Goal: Task Accomplishment & Management: Use online tool/utility

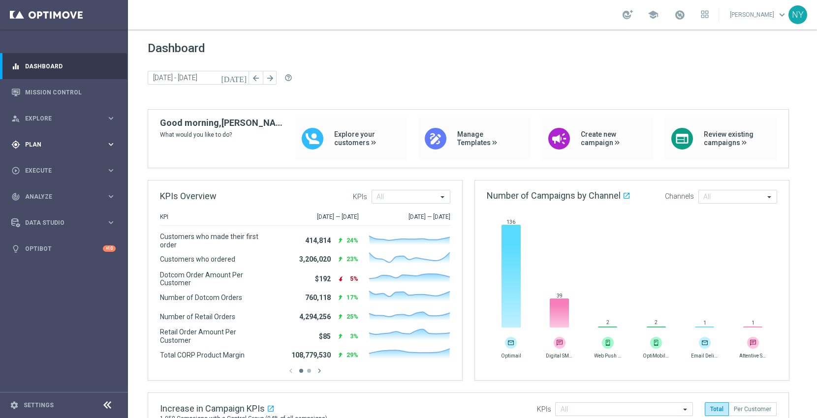
click at [33, 143] on span "Plan" at bounding box center [65, 145] width 81 height 6
click at [51, 164] on link "Target Groups" at bounding box center [64, 165] width 77 height 8
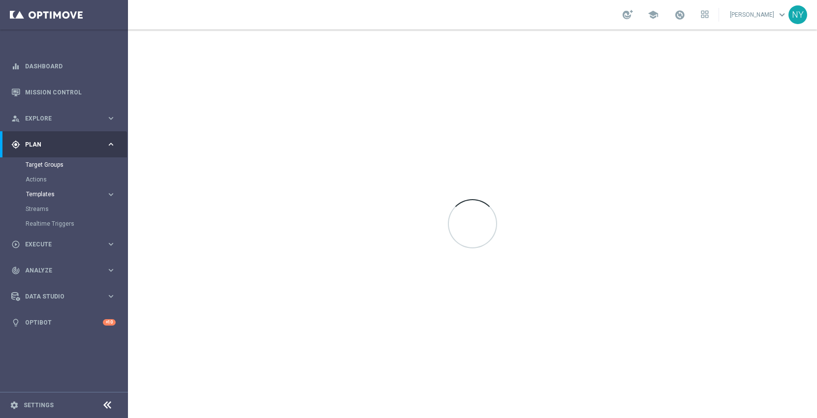
click at [46, 196] on span "Templates" at bounding box center [61, 194] width 70 height 6
click at [43, 209] on link "Optimail" at bounding box center [67, 209] width 72 height 8
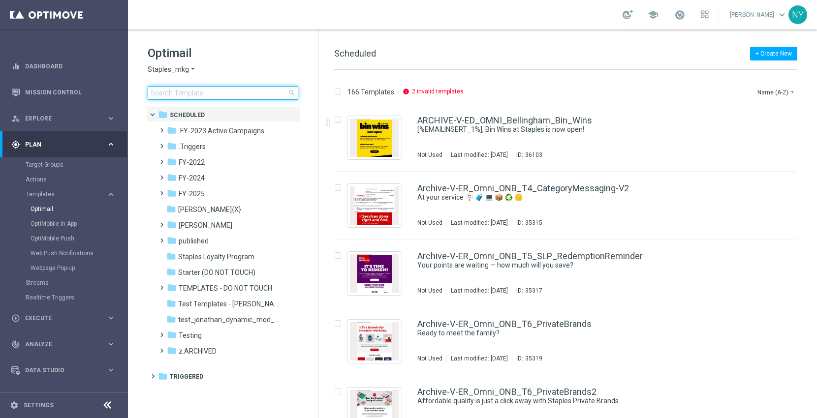
click at [199, 95] on input at bounding box center [223, 93] width 151 height 14
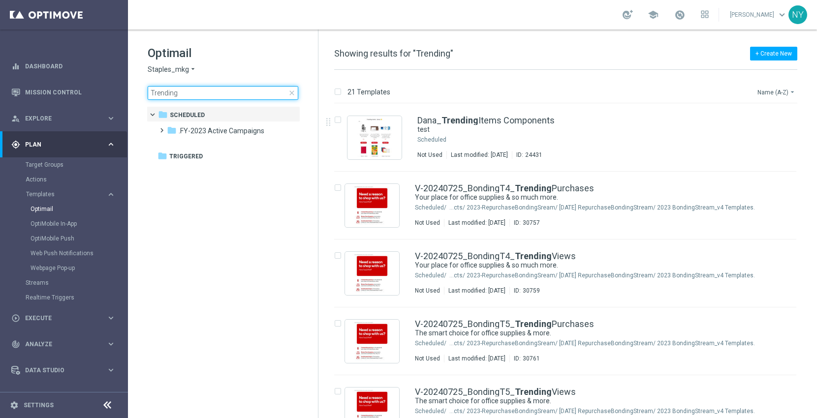
type input "Trending"
click at [773, 92] on button "Name (A-Z) arrow_drop_down" at bounding box center [776, 92] width 41 height 12
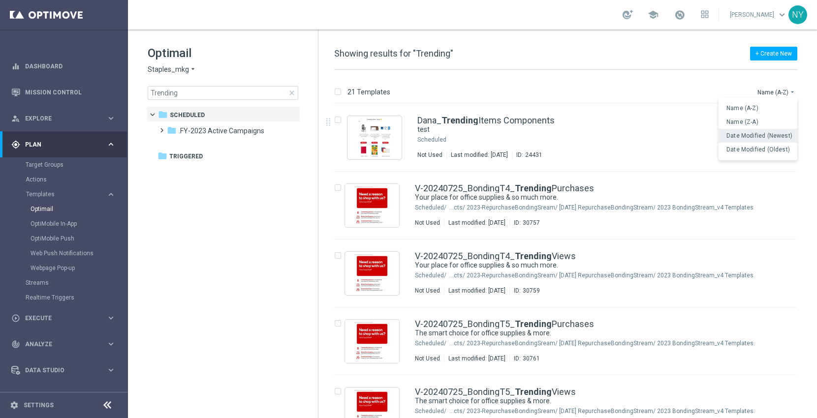
drag, startPoint x: 754, startPoint y: 135, endPoint x: 643, endPoint y: 176, distance: 117.8
click at [755, 137] on span "Date Modified (Newest)" at bounding box center [759, 135] width 66 height 7
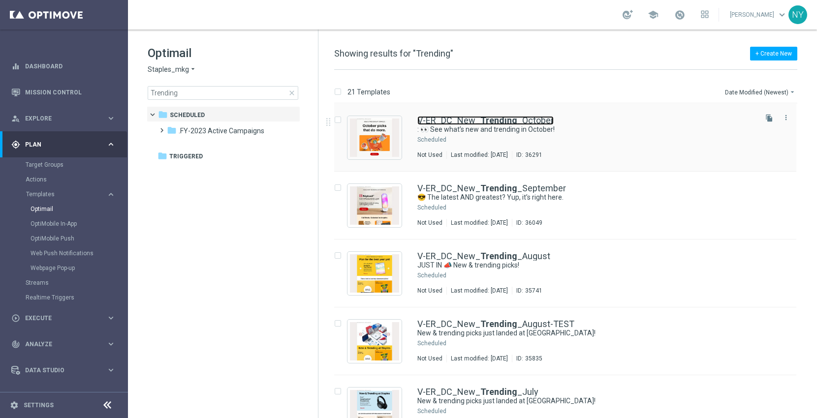
click at [490, 120] on b "Trending" at bounding box center [498, 120] width 37 height 10
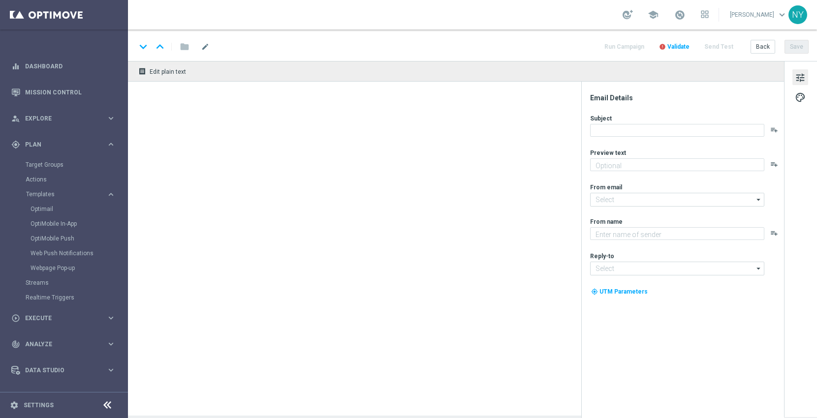
type textarea "Pumpkin spice and everything nice."
type input "[EMAIL_ADDRESS][DOMAIN_NAME]"
type textarea "Staples"
type input "[EMAIL_ADDRESS][DOMAIN_NAME]"
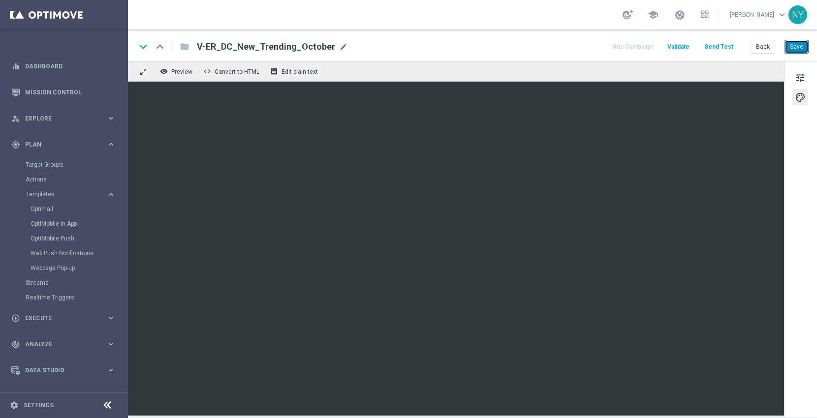
click at [797, 45] on button "Save" at bounding box center [796, 47] width 24 height 14
click at [719, 45] on button "Send Test" at bounding box center [719, 46] width 32 height 13
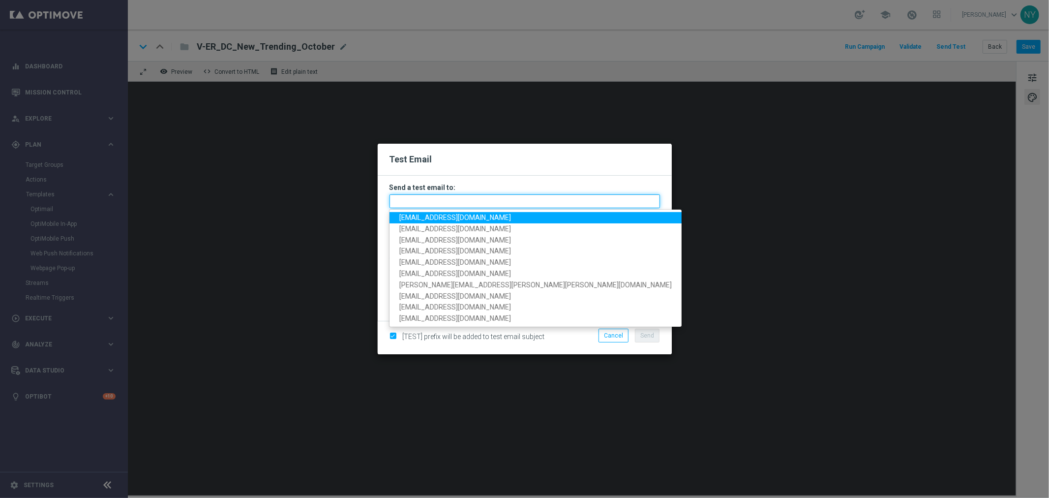
click at [416, 202] on input "text" at bounding box center [525, 201] width 271 height 14
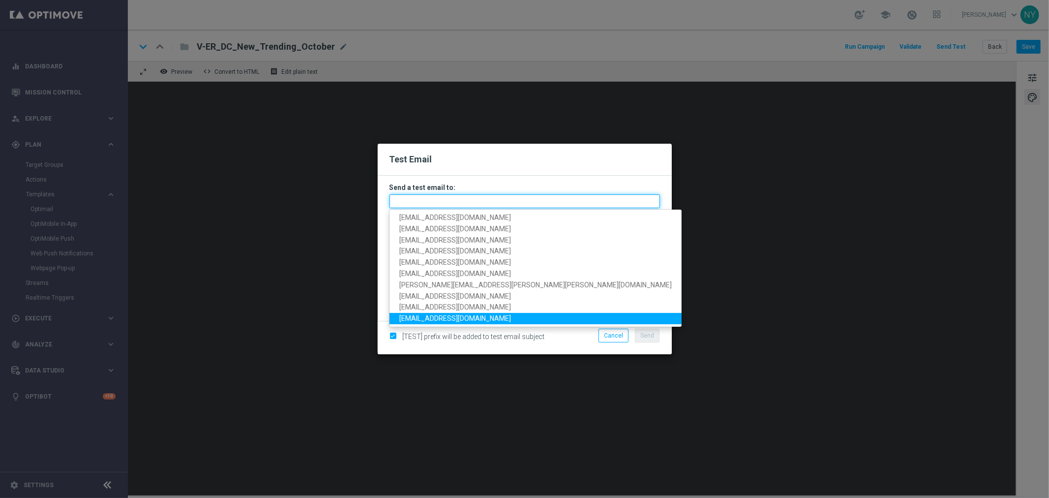
click at [441, 202] on input "text" at bounding box center [525, 201] width 271 height 14
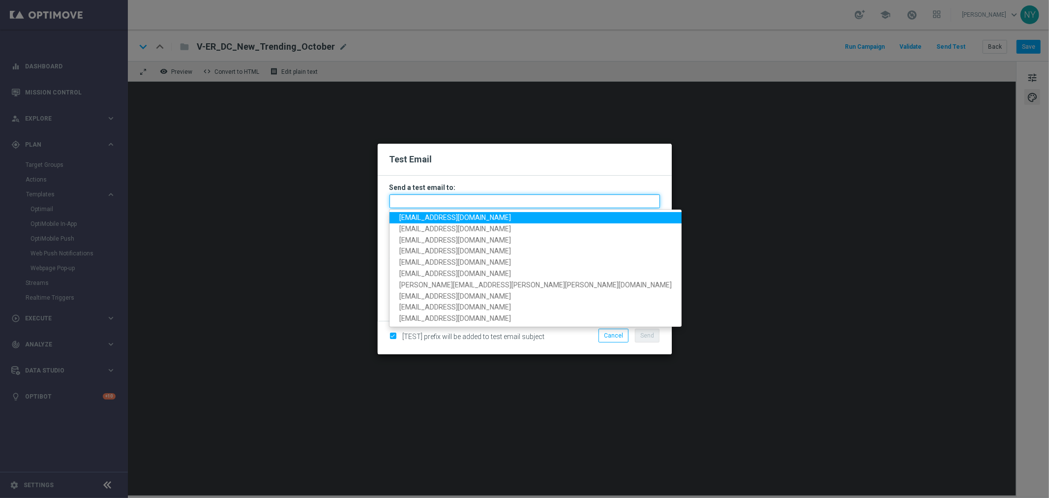
paste input "[EMAIL_ADDRESS][DOMAIN_NAME]"
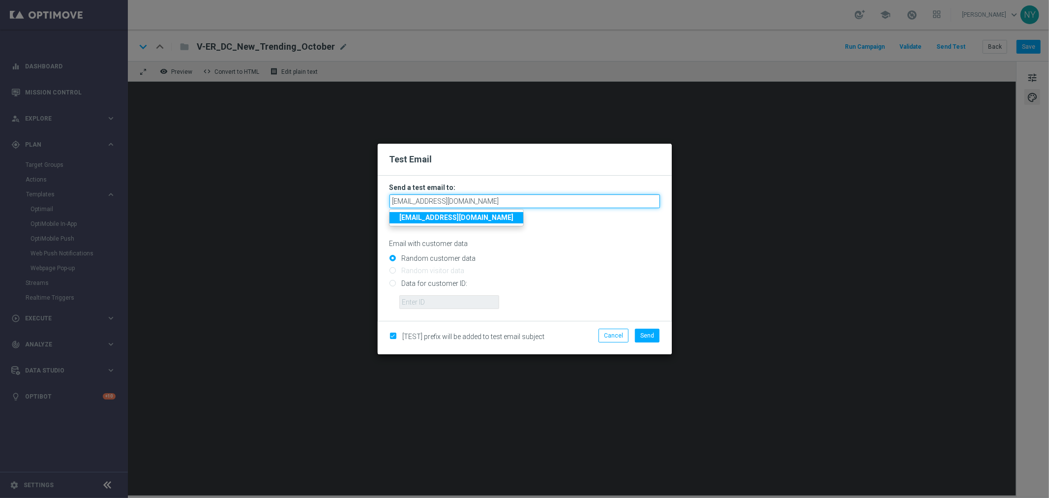
type input "[EMAIL_ADDRESS][DOMAIN_NAME]"
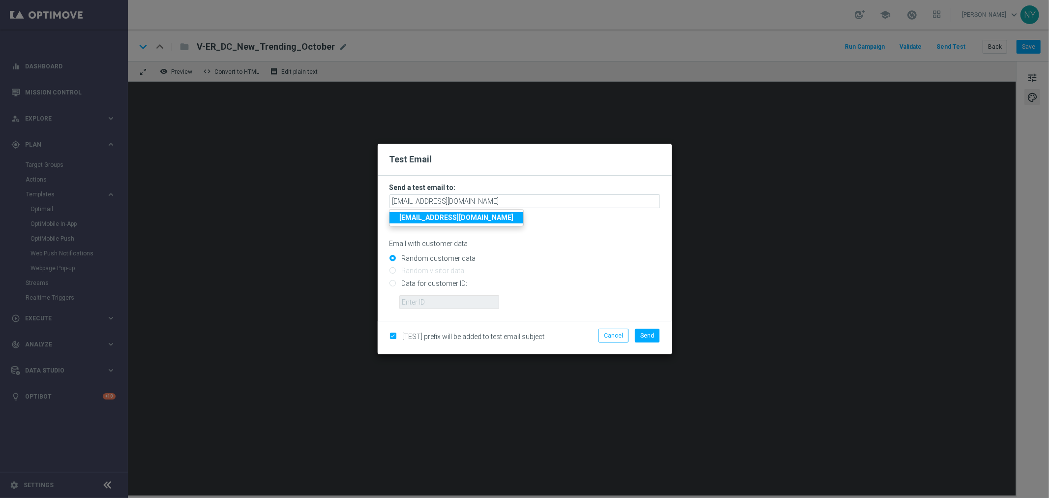
click at [391, 284] on input "Data for customer ID:" at bounding box center [525, 287] width 271 height 14
radio input "true"
click at [415, 303] on input "text" at bounding box center [449, 302] width 100 height 14
paste input "10000006208"
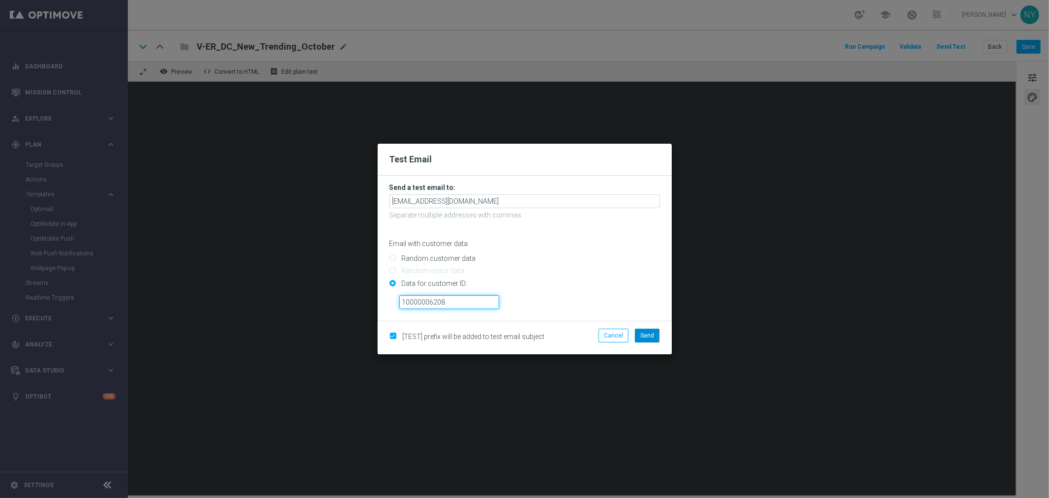
type input "10000006208"
click at [652, 336] on span "Send" at bounding box center [648, 335] width 14 height 7
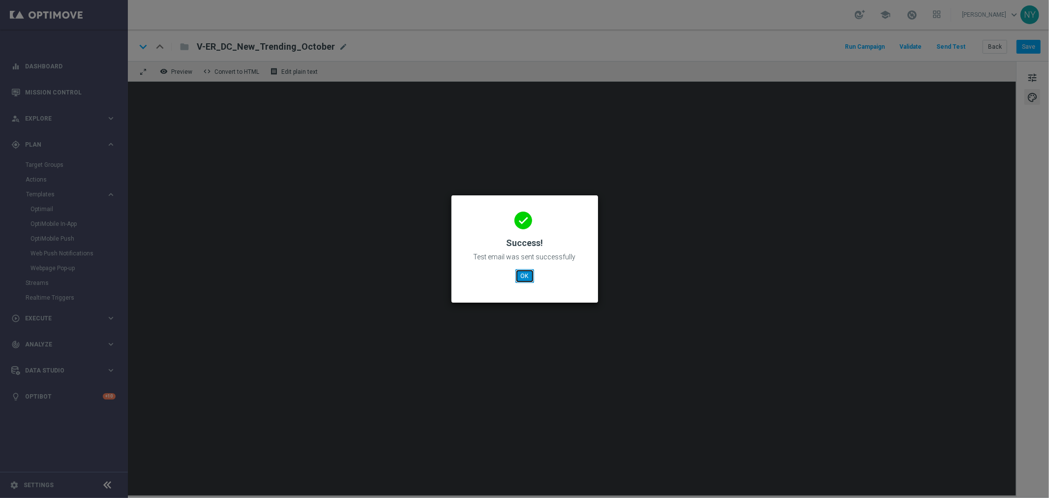
click at [525, 276] on button "OK" at bounding box center [525, 276] width 19 height 14
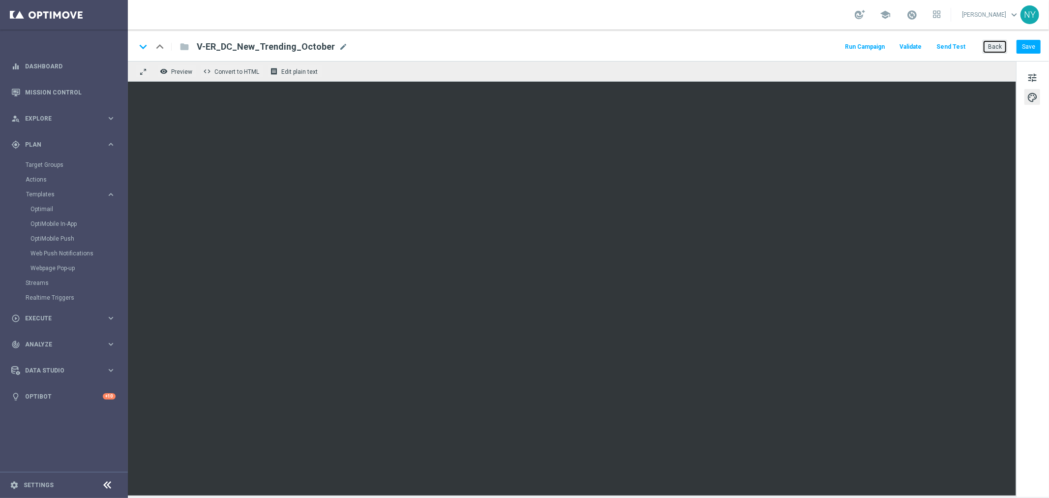
click at [816, 45] on button "Back" at bounding box center [995, 47] width 25 height 14
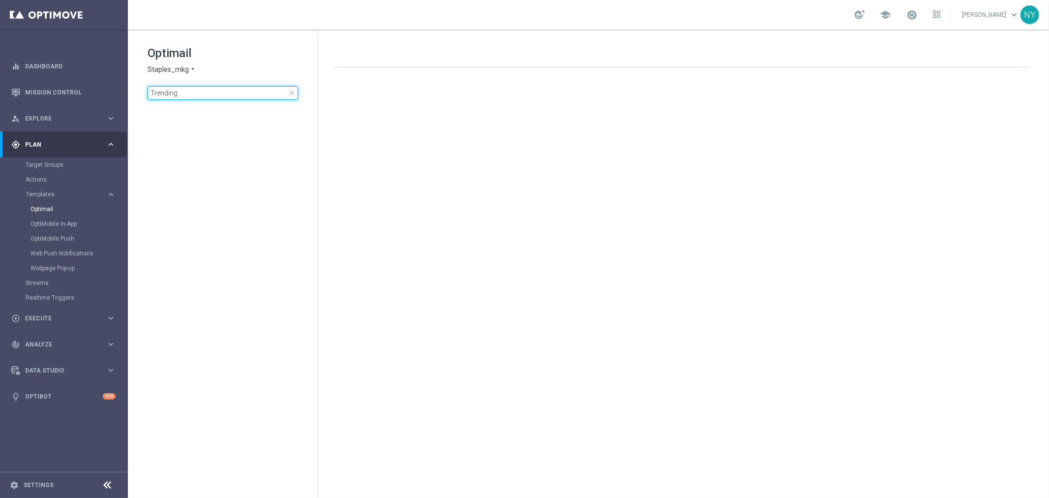
click at [191, 96] on input "Trending" at bounding box center [223, 93] width 151 height 14
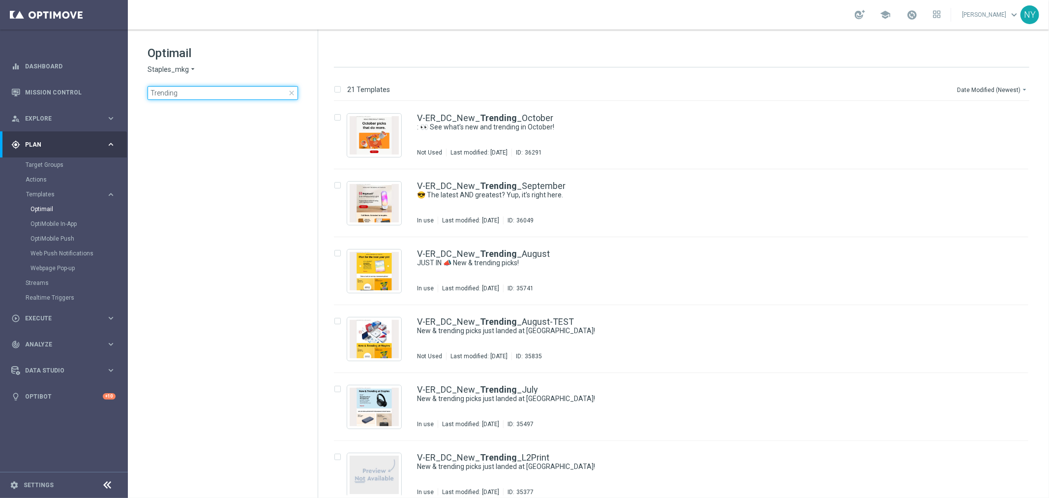
click at [164, 93] on input "Trending" at bounding box center [223, 93] width 151 height 14
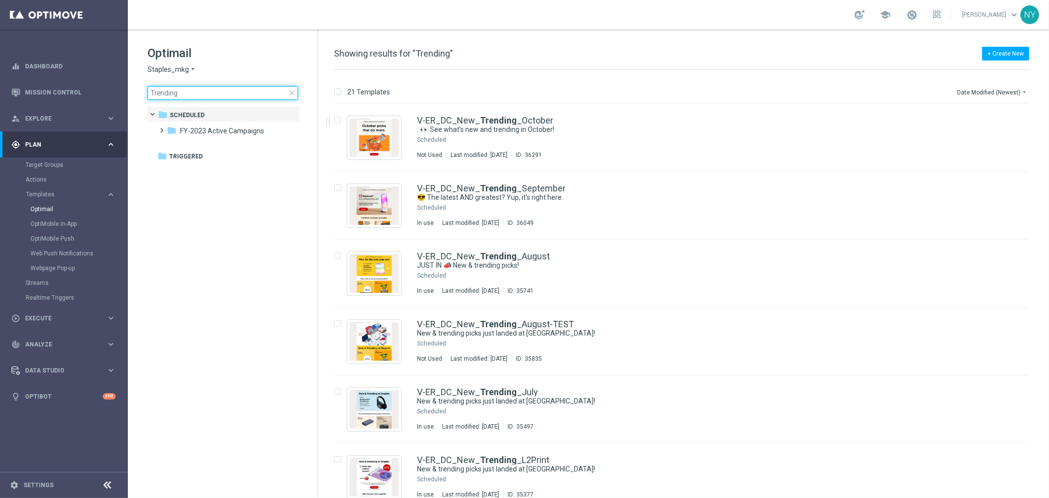
click at [196, 97] on input "Trending" at bounding box center [223, 93] width 151 height 14
click at [168, 92] on input "Trending" at bounding box center [223, 93] width 151 height 14
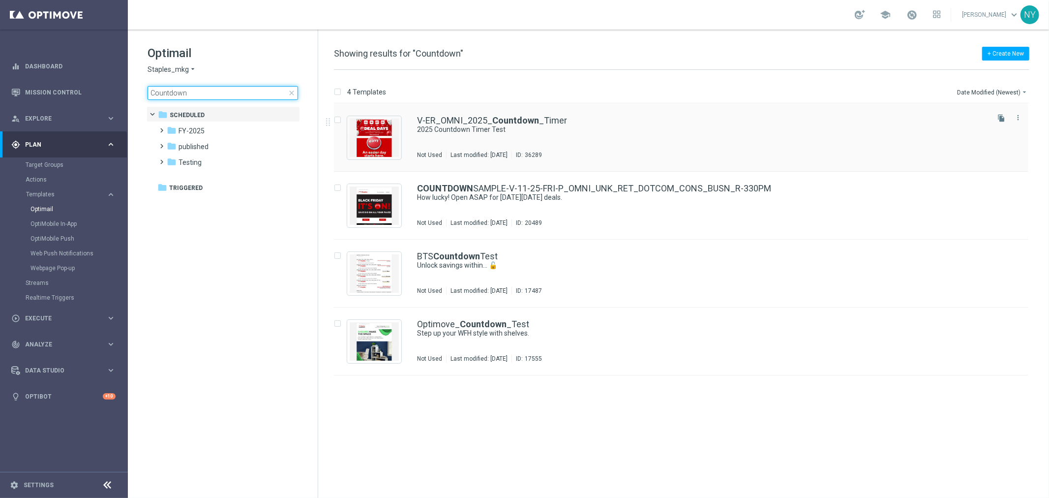
type input "Countdown"
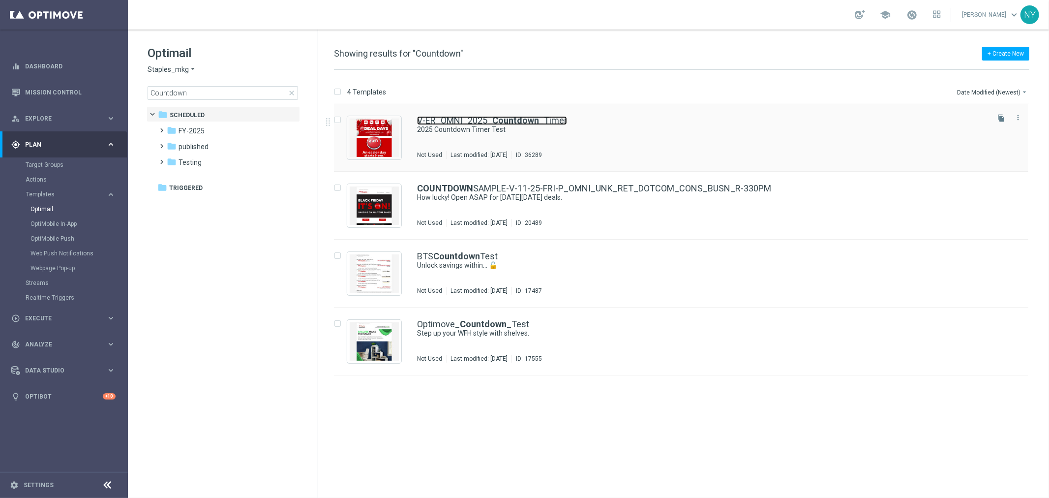
click at [441, 121] on link "V-ER_OMNI_2025_ Countdown _Timer" at bounding box center [492, 120] width 150 height 9
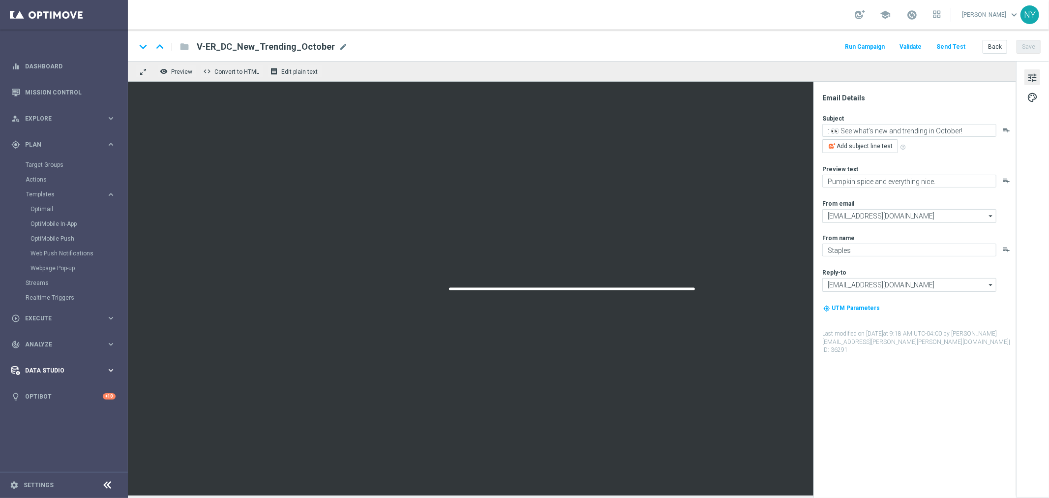
type textarea "2025 Countdown Timer Test"
type textarea "Countdown Timer Test"
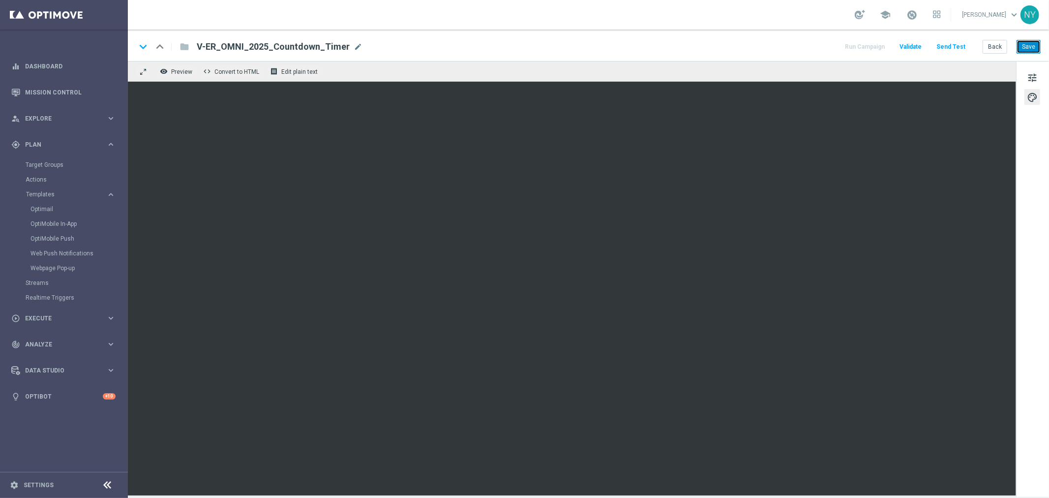
click at [816, 49] on button "Save" at bounding box center [1029, 47] width 24 height 14
click at [816, 44] on button "Save" at bounding box center [1029, 47] width 24 height 14
click at [816, 47] on button "Save" at bounding box center [1029, 47] width 24 height 14
click at [816, 48] on button "Save" at bounding box center [1029, 47] width 24 height 14
click at [816, 46] on button "Save" at bounding box center [1029, 47] width 24 height 14
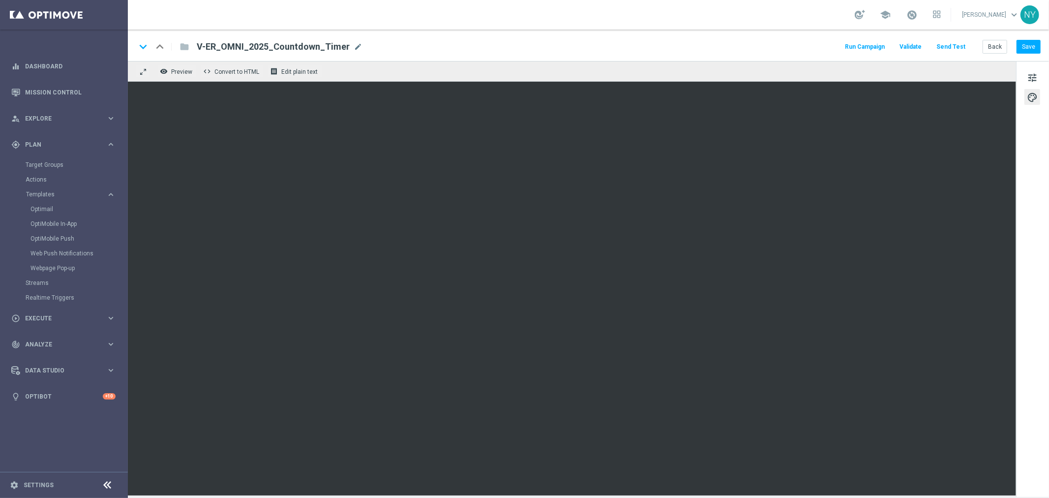
click at [816, 46] on button "Send Test" at bounding box center [951, 46] width 32 height 13
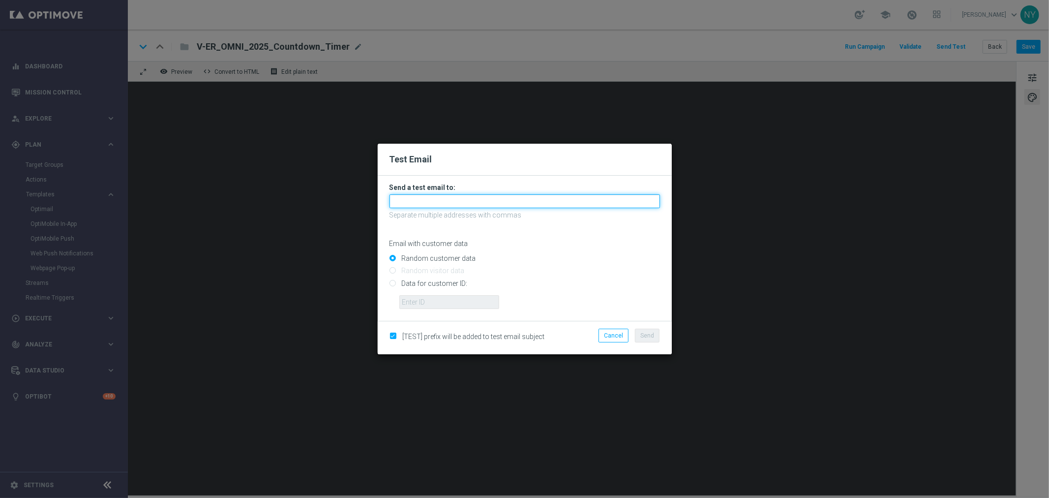
click at [431, 198] on input "text" at bounding box center [525, 201] width 271 height 14
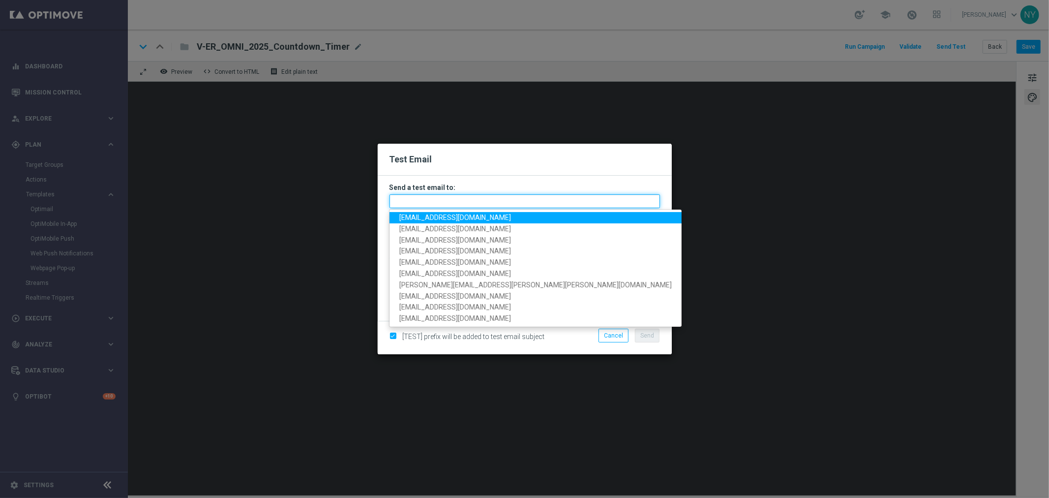
paste input "[EMAIL_ADDRESS][DOMAIN_NAME]"
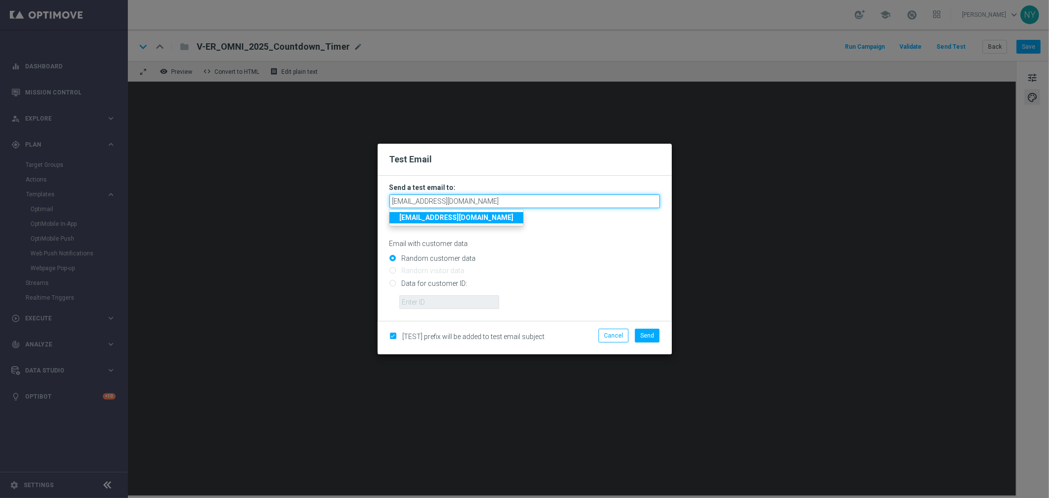
type input "[EMAIL_ADDRESS][DOMAIN_NAME]"
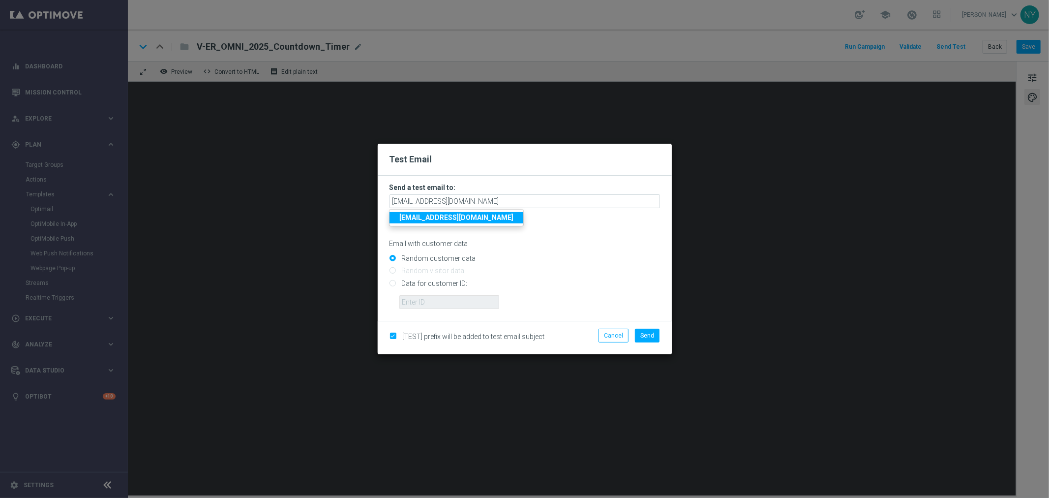
click at [566, 245] on p "Email with customer data" at bounding box center [525, 243] width 271 height 9
drag, startPoint x: 390, startPoint y: 282, endPoint x: 367, endPoint y: 285, distance: 23.9
click at [391, 282] on input "Data for customer ID:" at bounding box center [525, 287] width 271 height 14
radio input "true"
click at [419, 306] on input "text" at bounding box center [449, 302] width 100 height 14
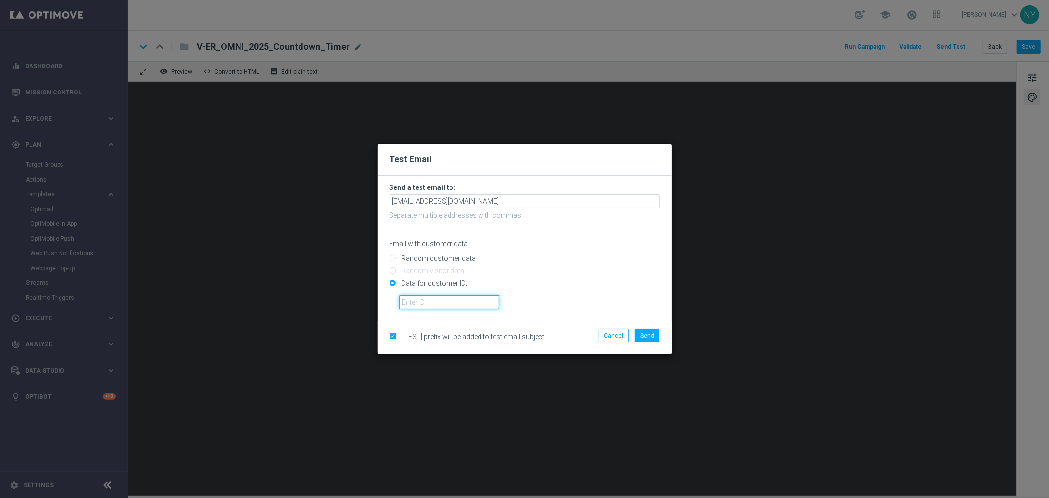
paste input "10000006208"
type input "10000006208"
click at [650, 335] on span "Send" at bounding box center [648, 335] width 14 height 7
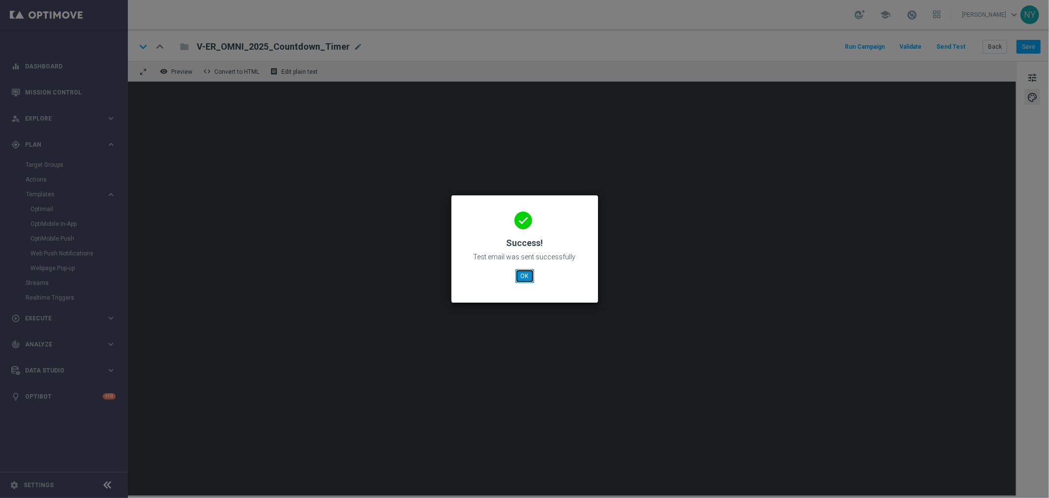
click at [525, 276] on button "OK" at bounding box center [525, 276] width 19 height 14
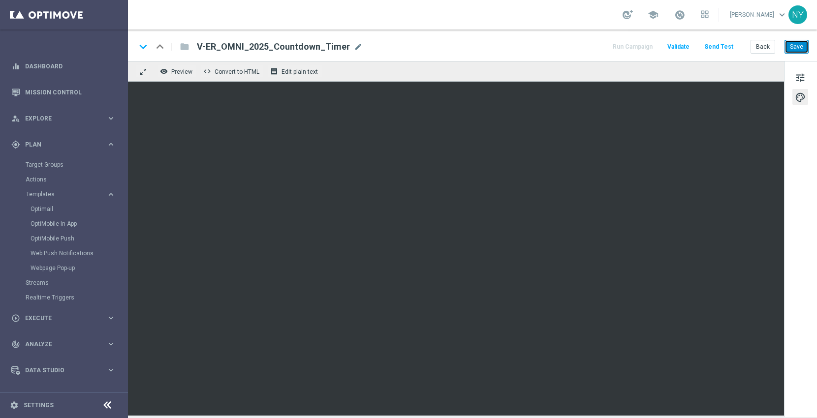
drag, startPoint x: 794, startPoint y: 47, endPoint x: 751, endPoint y: 46, distance: 43.3
click at [793, 46] on button "Save" at bounding box center [796, 47] width 24 height 14
click at [798, 47] on button "Save" at bounding box center [796, 47] width 24 height 14
click at [724, 44] on button "Send Test" at bounding box center [719, 46] width 32 height 13
click at [717, 47] on button "Send Test" at bounding box center [719, 46] width 32 height 13
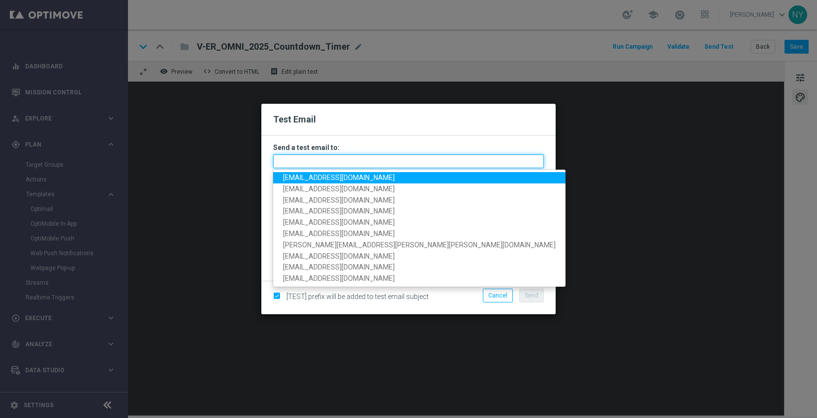
click at [300, 162] on input "text" at bounding box center [408, 161] width 271 height 14
paste input "[EMAIL_ADDRESS][DOMAIN_NAME]"
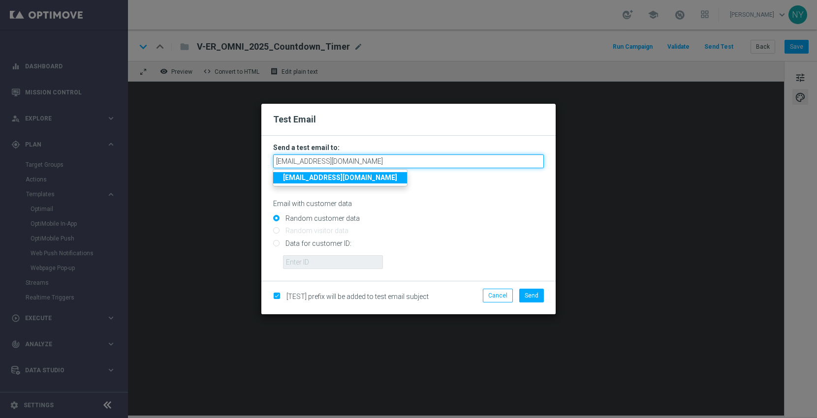
type input "[EMAIL_ADDRESS][DOMAIN_NAME]"
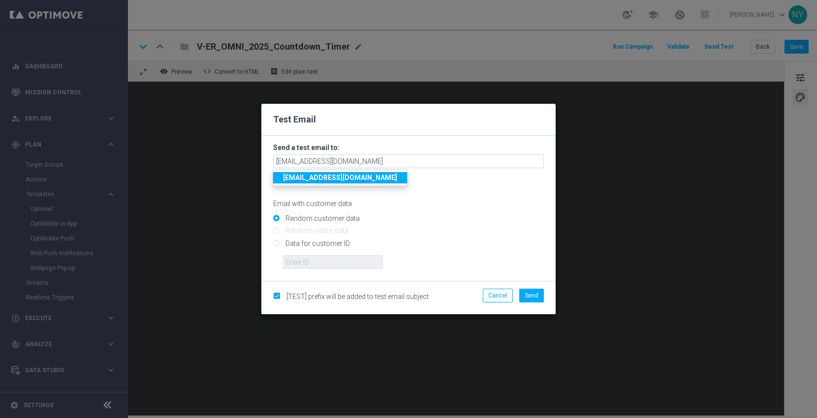
click at [275, 245] on input "Data for customer ID:" at bounding box center [408, 248] width 271 height 14
radio input "true"
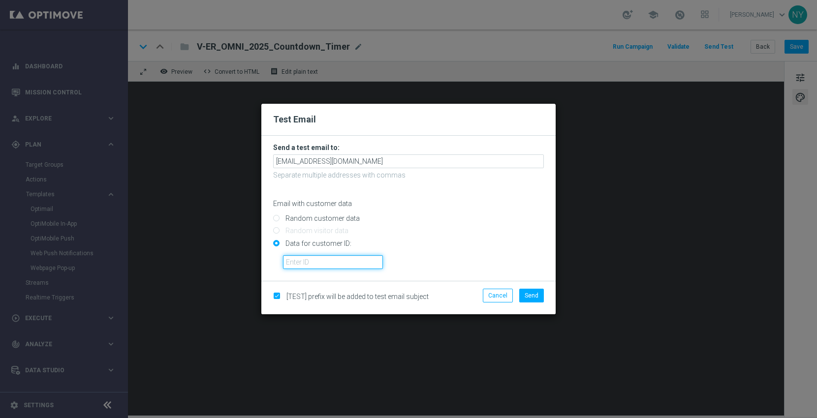
click at [309, 258] on input "text" at bounding box center [333, 262] width 100 height 14
paste input "10000006208"
type input "10000006208"
click at [536, 293] on span "Send" at bounding box center [531, 295] width 14 height 7
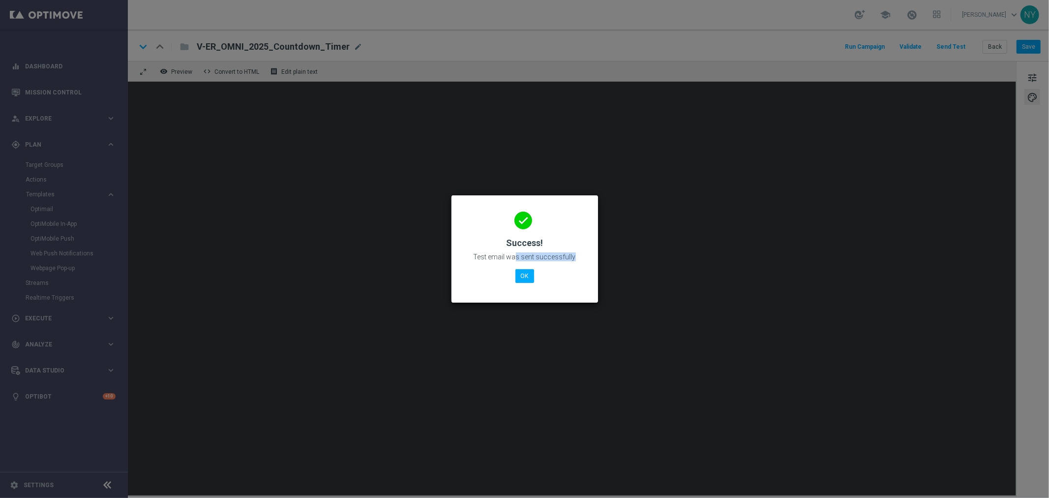
click at [518, 267] on div "done Success! Test email was sent successfully OK" at bounding box center [524, 248] width 123 height 86
click at [525, 276] on button "OK" at bounding box center [525, 276] width 19 height 14
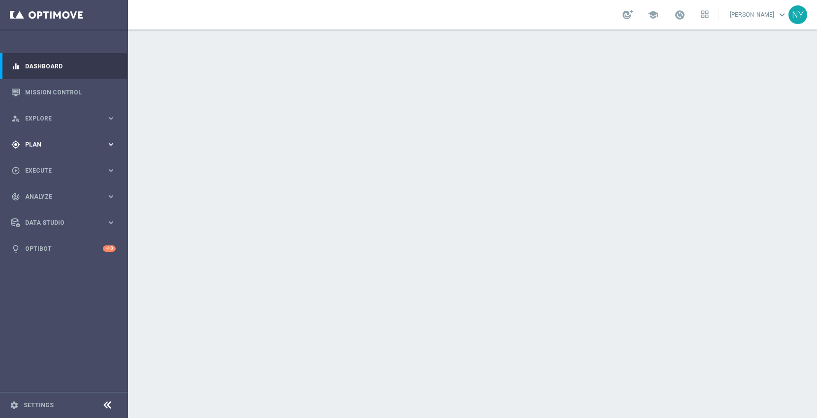
click at [31, 145] on span "Plan" at bounding box center [65, 145] width 81 height 6
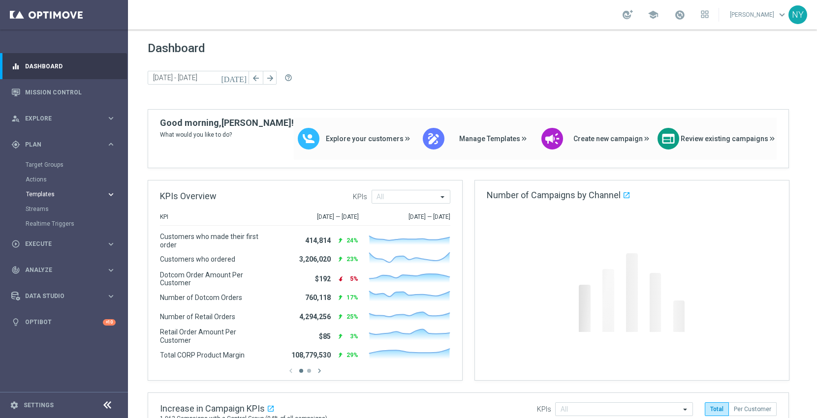
click at [45, 193] on span "Templates" at bounding box center [61, 194] width 70 height 6
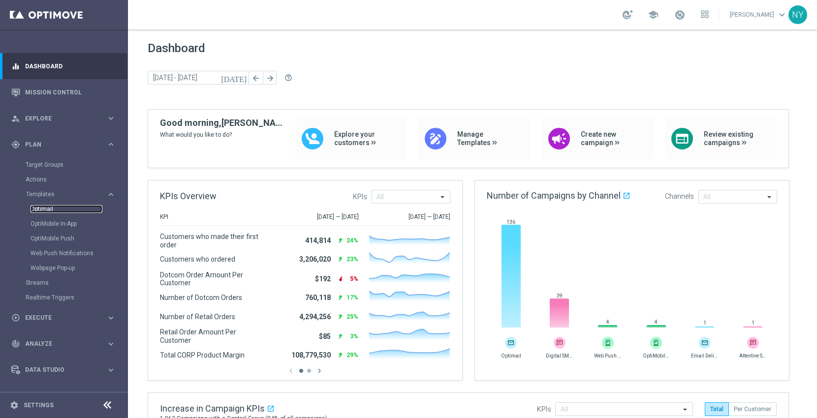
click at [41, 208] on link "Optimail" at bounding box center [67, 209] width 72 height 8
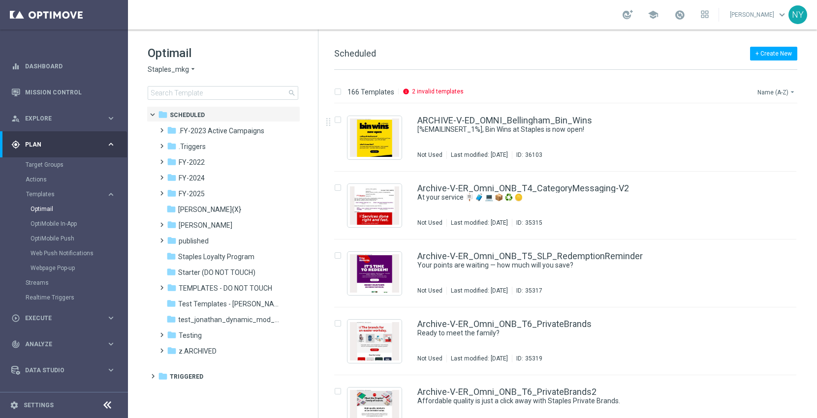
click at [762, 93] on button "Name (A-Z) arrow_drop_down" at bounding box center [776, 92] width 41 height 12
click at [743, 133] on span "Date Modified (Newest)" at bounding box center [759, 135] width 66 height 7
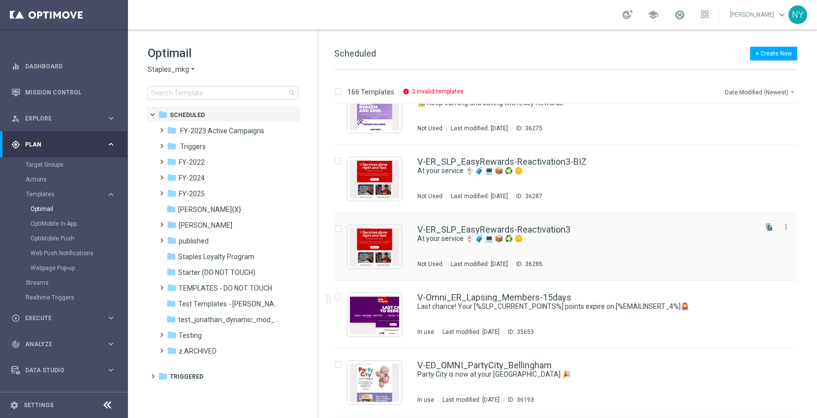
scroll to position [109, 0]
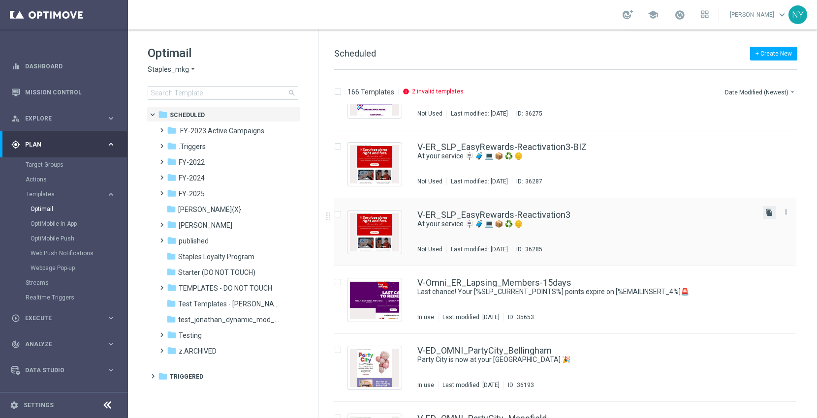
click at [765, 212] on icon "file_copy" at bounding box center [769, 213] width 8 height 8
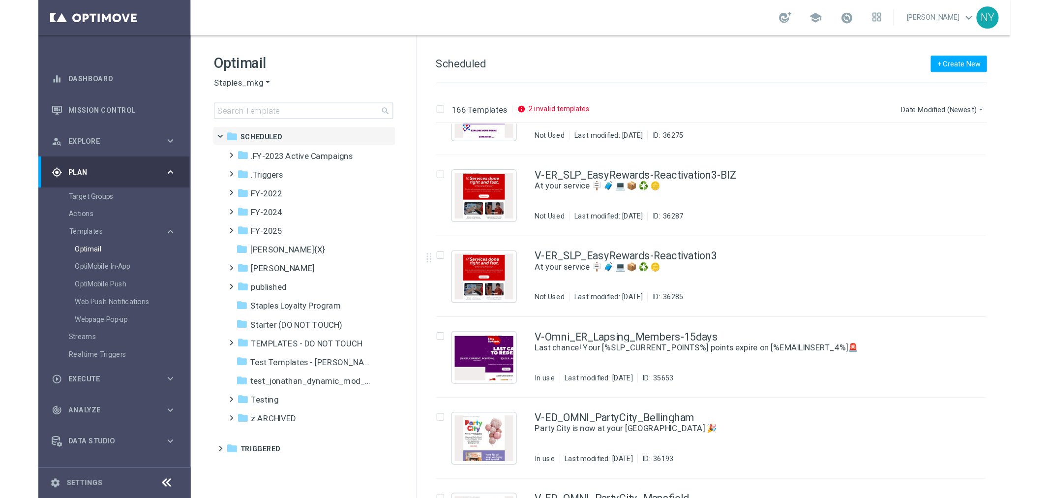
scroll to position [0, 0]
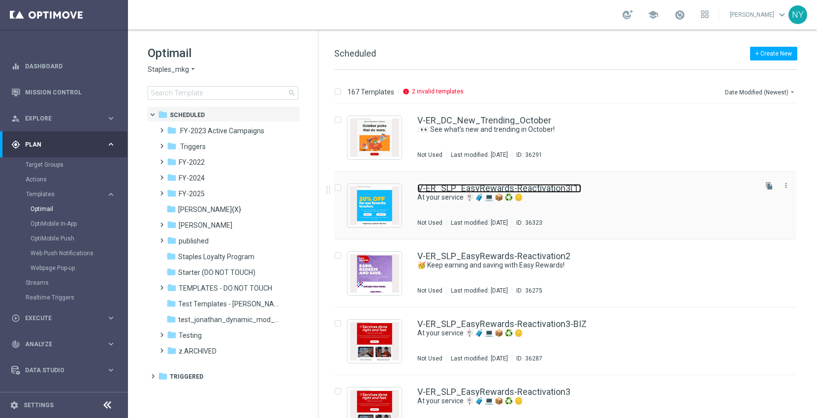
click at [500, 188] on link "V-ER_SLP_EasyRewards-Reactivation3(1)" at bounding box center [499, 188] width 164 height 9
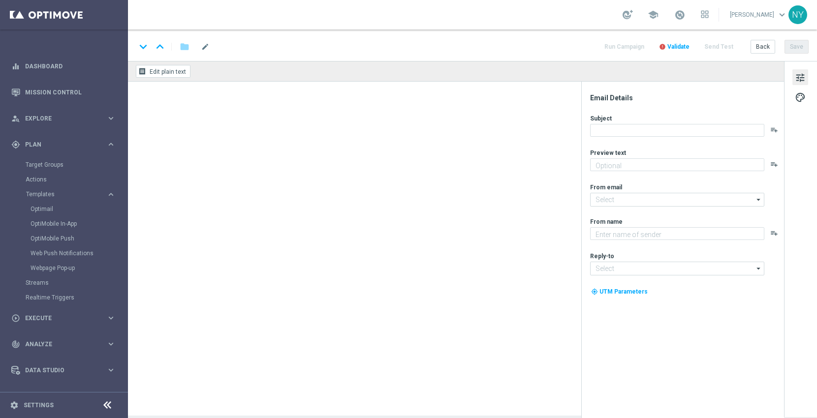
type input "V-ER_SLP_EasyRewards-Reactivation3(1)"
type textarea "Discover all the ways we're here for you."
type input "[EMAIL_ADDRESS][DOMAIN_NAME]"
type textarea "Staples"
type input "[EMAIL_ADDRESS][DOMAIN_NAME]"
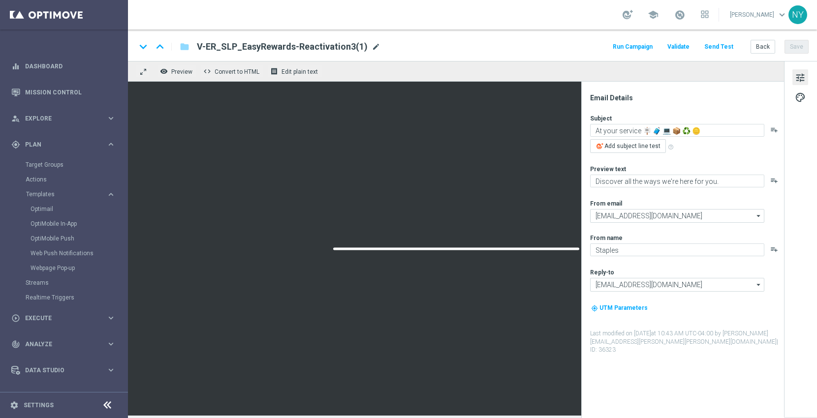
click at [372, 45] on span "mode_edit" at bounding box center [375, 46] width 9 height 9
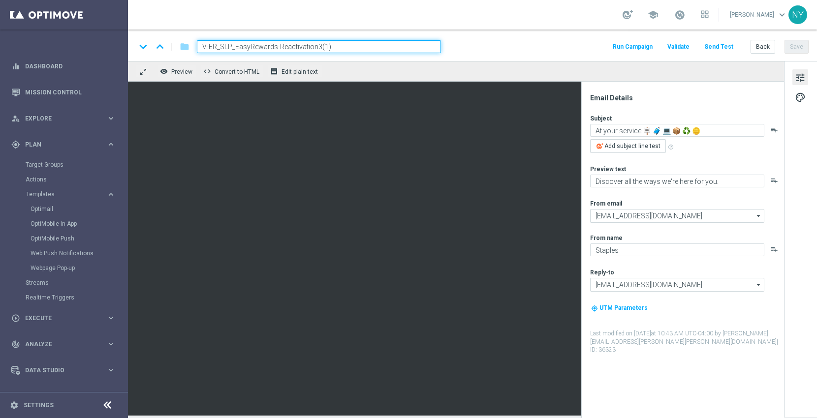
drag, startPoint x: 360, startPoint y: 46, endPoint x: 218, endPoint y: 47, distance: 141.7
click at [218, 47] on input "V-ER_SLP_EasyRewards-Reactivation3(1)" at bounding box center [319, 46] width 244 height 13
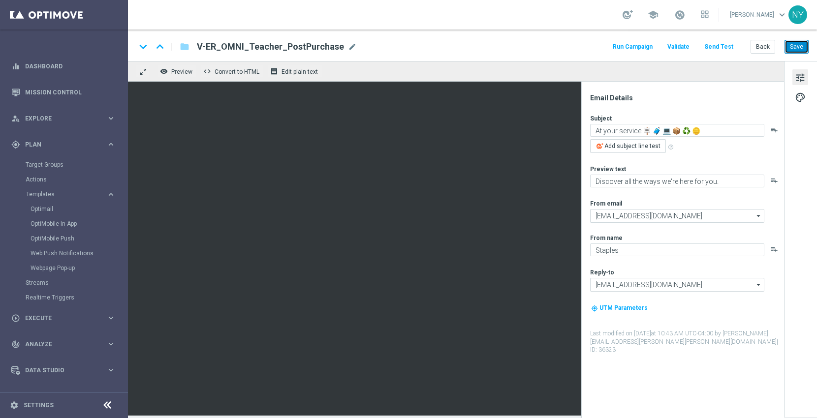
click at [796, 48] on button "Save" at bounding box center [796, 47] width 24 height 14
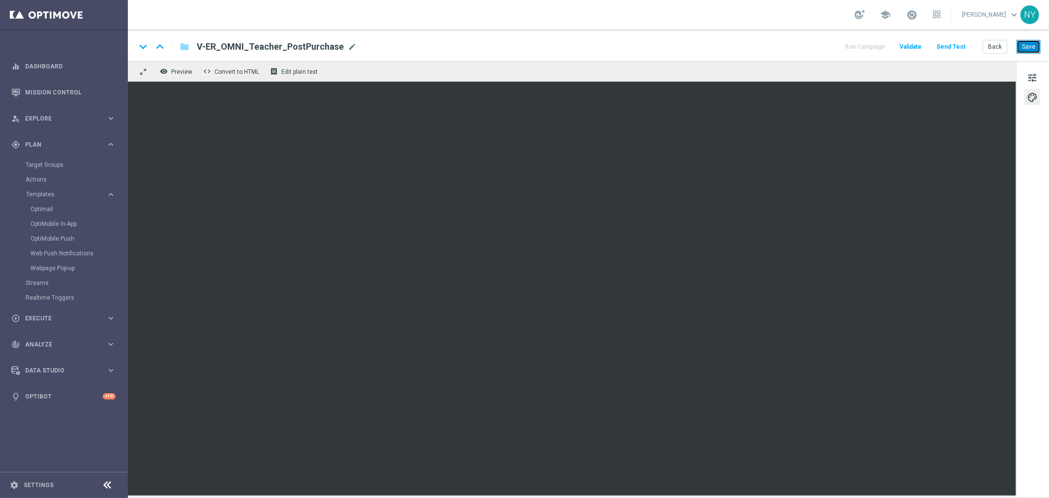
click at [816, 43] on button "Save" at bounding box center [1029, 47] width 24 height 14
click at [348, 46] on span "mode_edit" at bounding box center [352, 46] width 9 height 9
click at [315, 45] on input "V-ER_OMNI_Teacher_PostPurchase" at bounding box center [319, 46] width 244 height 13
type input "V-ER_OMNI_Teacher_PostPurchase_1"
click at [816, 51] on button "Save" at bounding box center [1029, 47] width 24 height 14
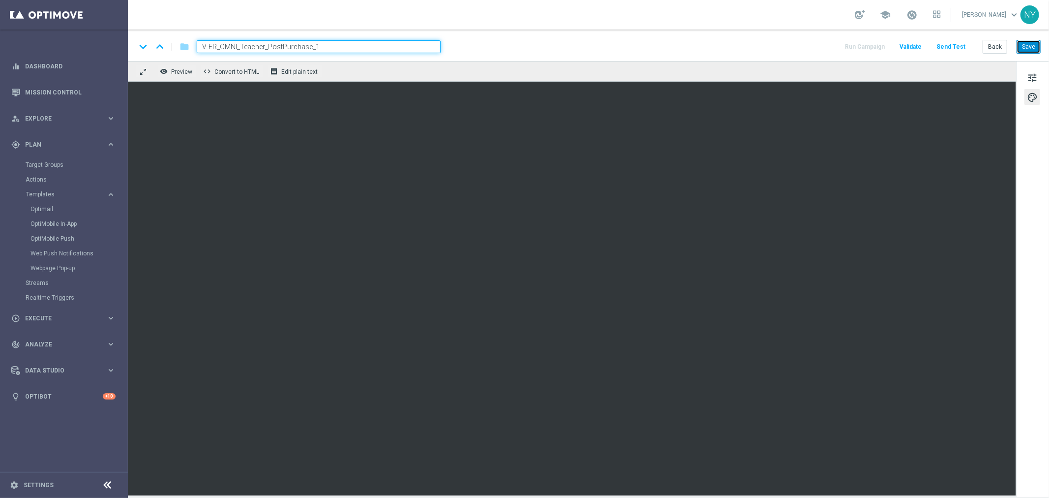
click at [816, 43] on button "Save" at bounding box center [1029, 47] width 24 height 14
click at [816, 47] on button "Save" at bounding box center [1029, 47] width 24 height 14
click at [816, 45] on button "Save" at bounding box center [1029, 47] width 24 height 14
click at [816, 44] on button "Save" at bounding box center [1029, 47] width 24 height 14
click at [816, 42] on button "Save" at bounding box center [1029, 47] width 24 height 14
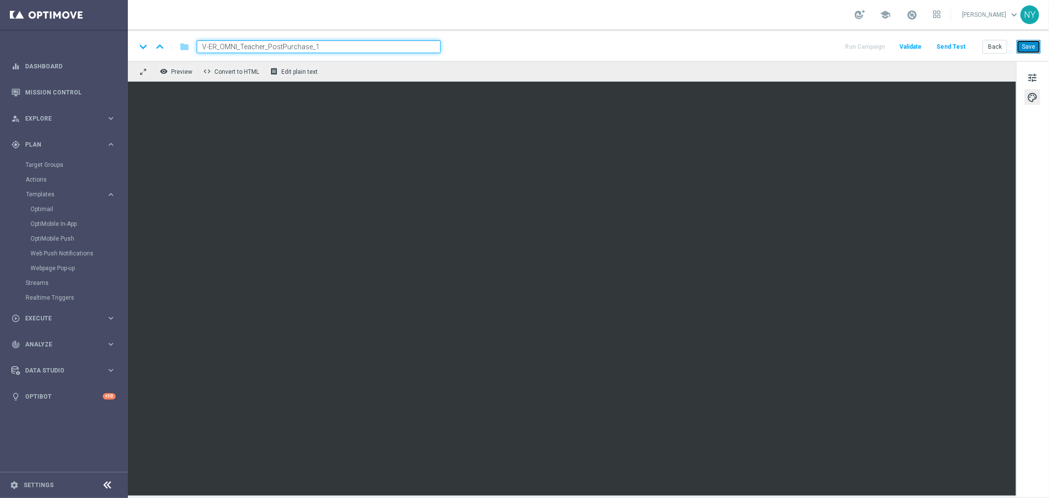
click at [816, 50] on button "Save" at bounding box center [1029, 47] width 24 height 14
click at [816, 42] on button "Save" at bounding box center [1029, 47] width 24 height 14
click at [816, 46] on button "Save" at bounding box center [1029, 47] width 24 height 14
click at [816, 43] on button "Save" at bounding box center [1029, 47] width 24 height 14
click at [816, 49] on button "Save" at bounding box center [1029, 47] width 24 height 14
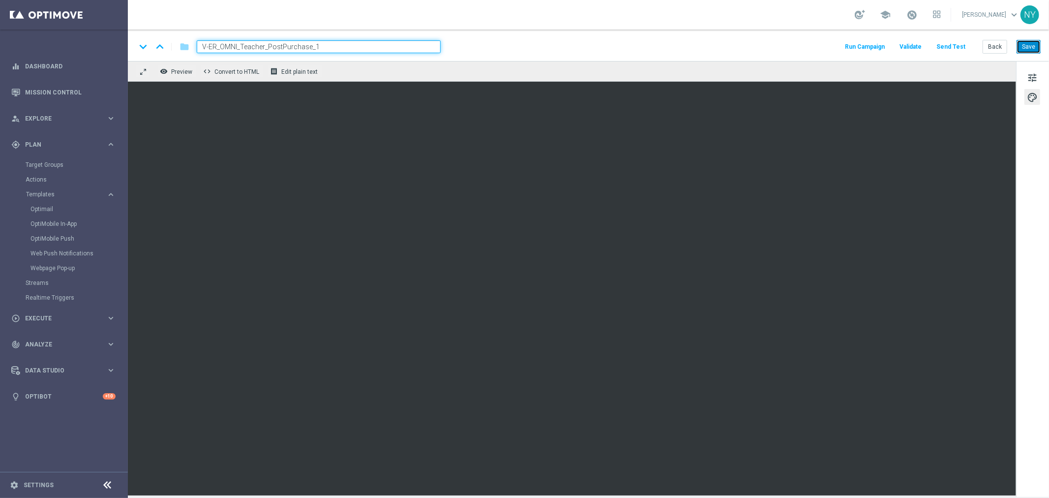
click at [816, 45] on button "Save" at bounding box center [1029, 47] width 24 height 14
click at [816, 46] on button "Save" at bounding box center [1029, 47] width 24 height 14
click at [816, 49] on button "Save" at bounding box center [1029, 47] width 24 height 14
click at [816, 45] on button "Save" at bounding box center [1029, 47] width 24 height 14
